Goal: Transaction & Acquisition: Purchase product/service

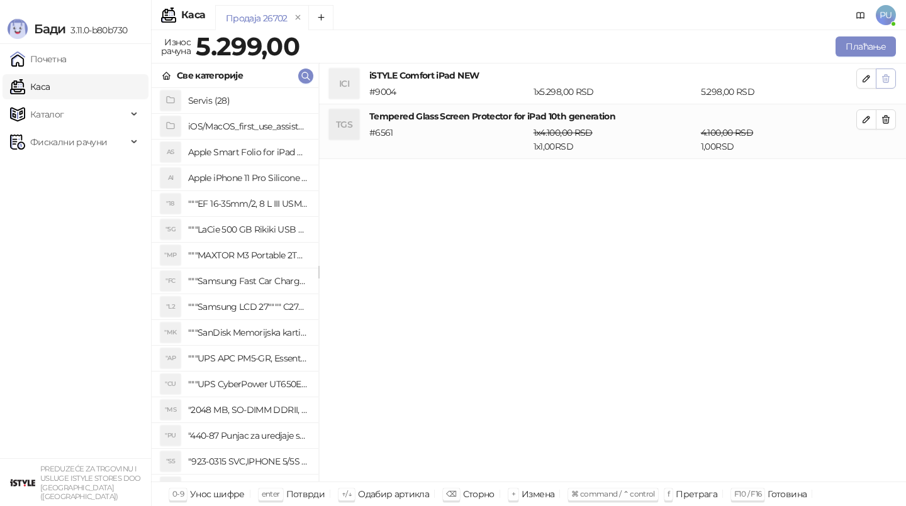
click at [885, 80] on icon "button" at bounding box center [885, 79] width 7 height 8
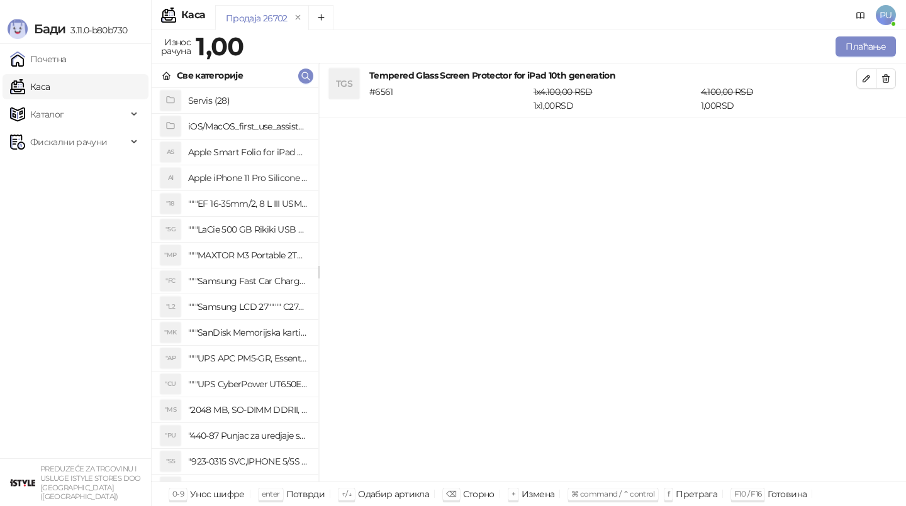
click at [885, 80] on icon "button" at bounding box center [885, 79] width 7 height 8
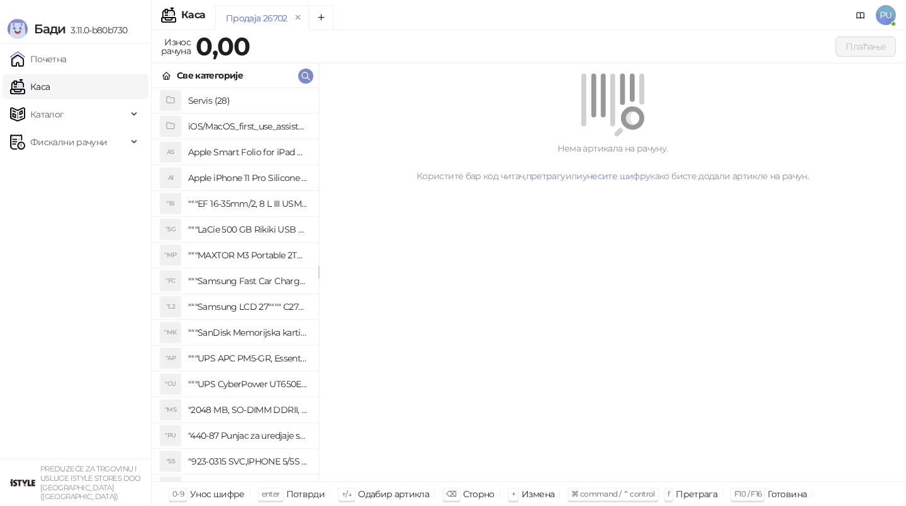
click at [313, 77] on div "Све категорије" at bounding box center [235, 76] width 167 height 25
click at [303, 73] on icon "button" at bounding box center [306, 76] width 8 height 8
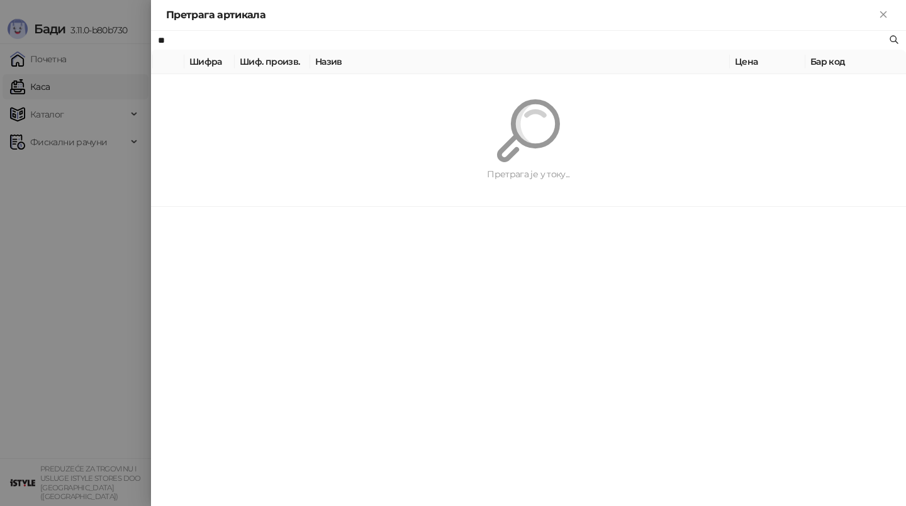
type input "*"
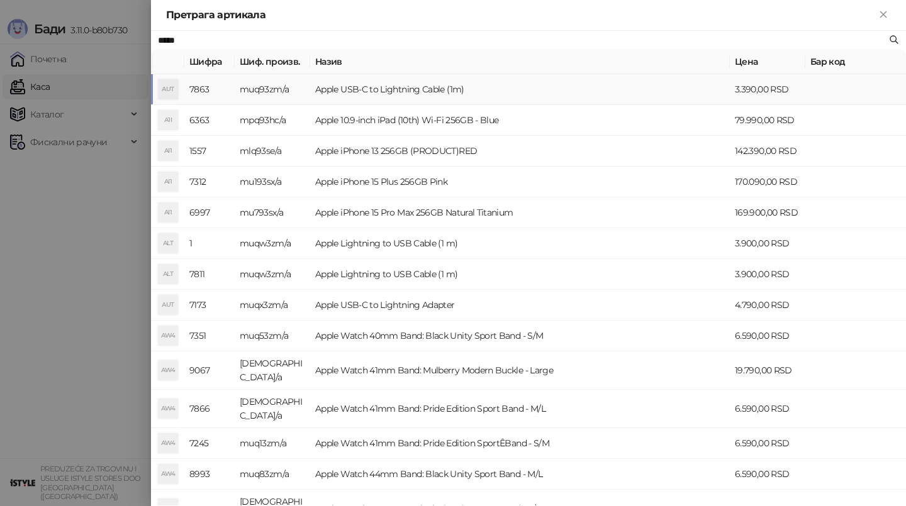
type input "*****"
click at [484, 87] on td "Apple USB-C to Lightning Cable (1m)" at bounding box center [519, 89] width 419 height 31
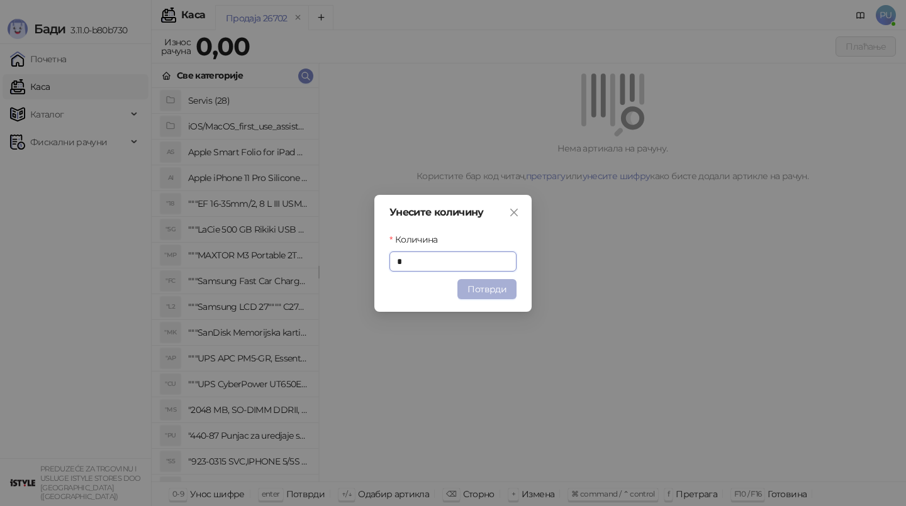
click at [483, 287] on button "Потврди" at bounding box center [486, 289] width 59 height 20
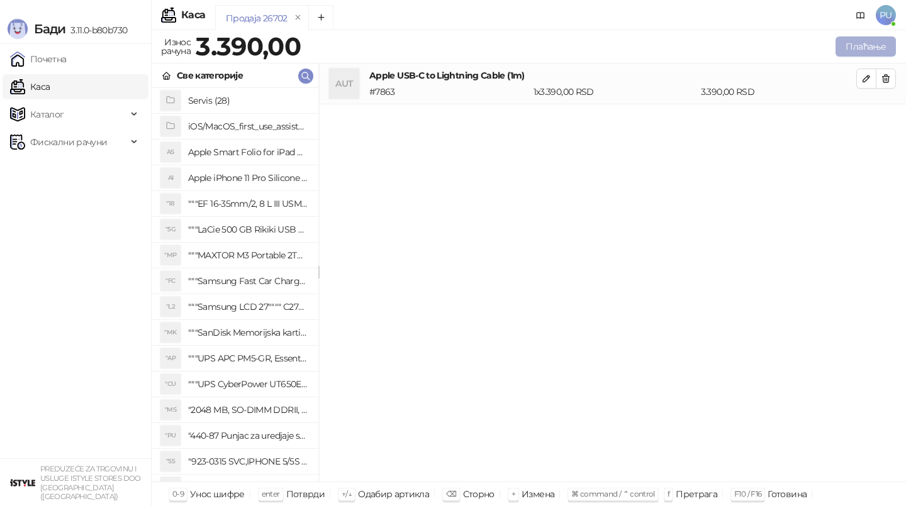
click at [861, 53] on button "Плаћање" at bounding box center [865, 46] width 60 height 20
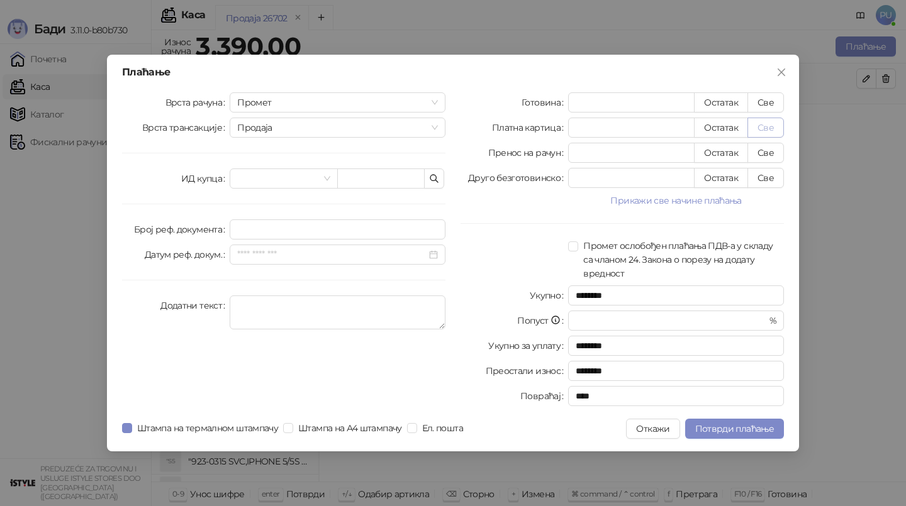
click at [760, 128] on button "Све" at bounding box center [765, 128] width 36 height 20
type input "****"
click at [739, 431] on span "Потврди плаћање" at bounding box center [734, 428] width 79 height 11
